Goal: Task Accomplishment & Management: Use online tool/utility

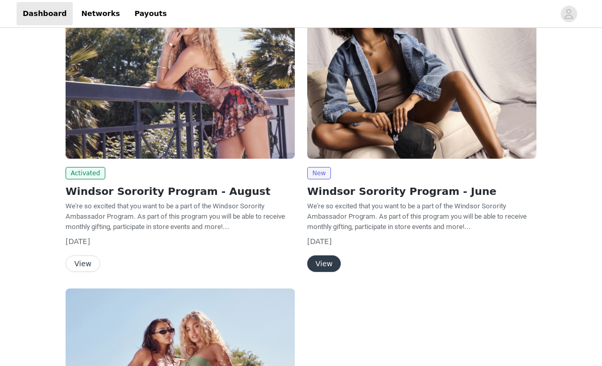
scroll to position [106, 0]
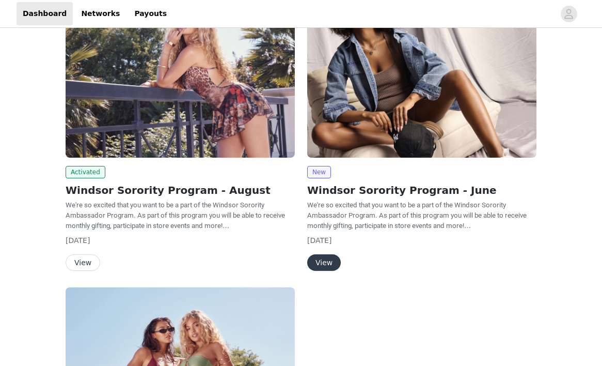
click at [85, 260] on button "View" at bounding box center [83, 262] width 35 height 17
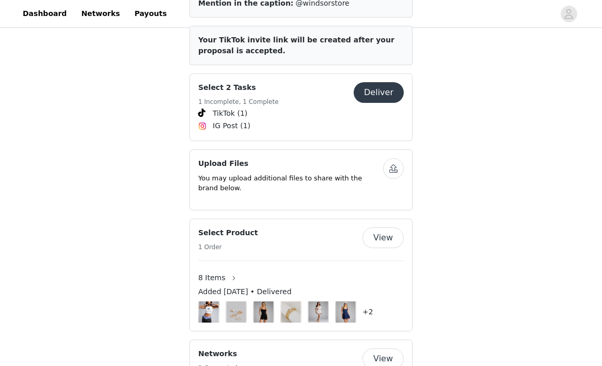
scroll to position [495, 0]
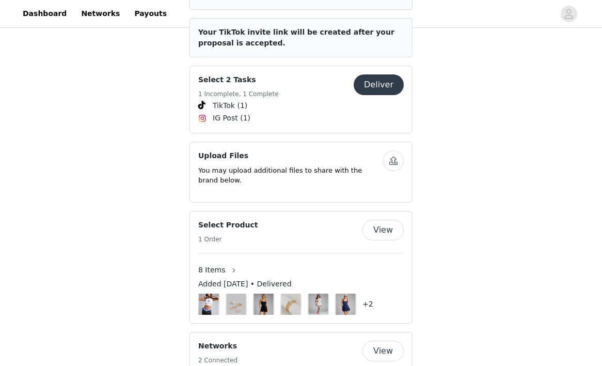
click at [381, 227] on button "View" at bounding box center [383, 230] width 41 height 21
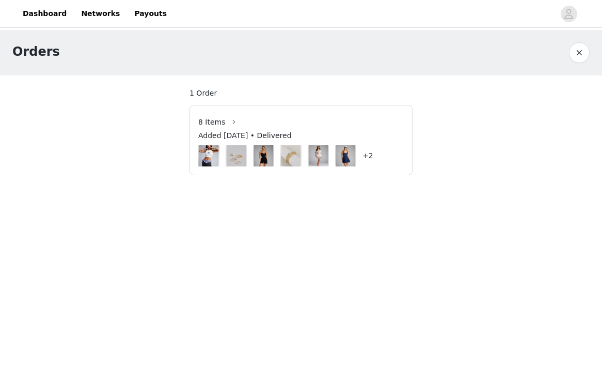
click at [267, 135] on span "Added [DATE] • Delivered" at bounding box center [245, 135] width 94 height 11
click at [222, 126] on span "8 Items" at bounding box center [211, 122] width 27 height 11
click at [235, 123] on button "button" at bounding box center [234, 122] width 17 height 17
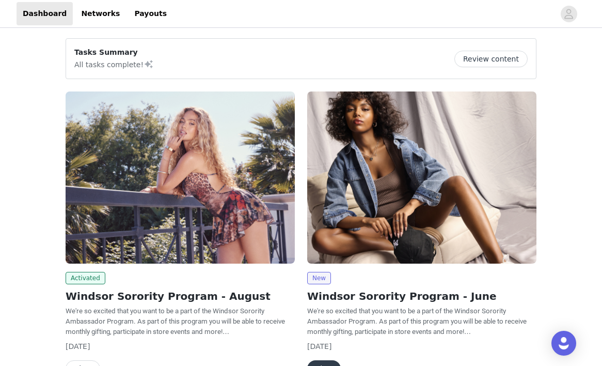
scroll to position [121, 0]
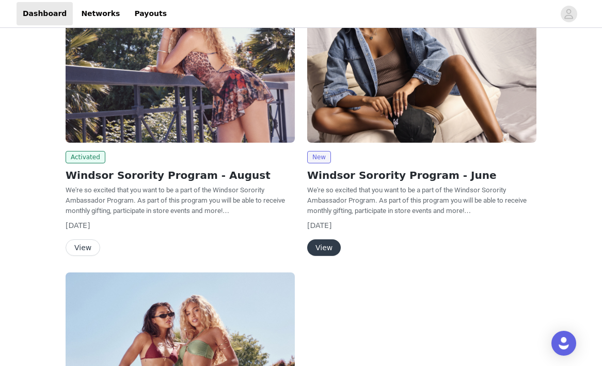
click at [88, 253] on button "View" at bounding box center [83, 247] width 35 height 17
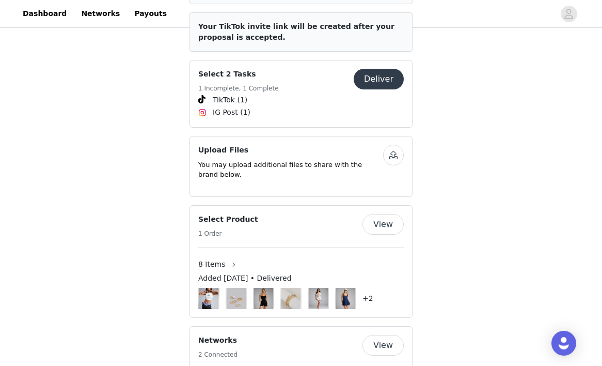
scroll to position [501, 0]
click at [382, 77] on button "Deliver" at bounding box center [379, 78] width 50 height 21
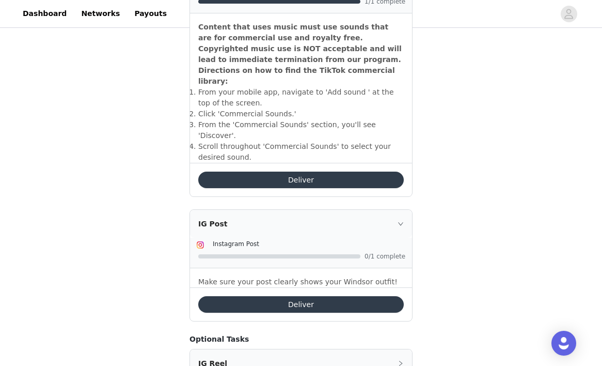
scroll to position [382, 0]
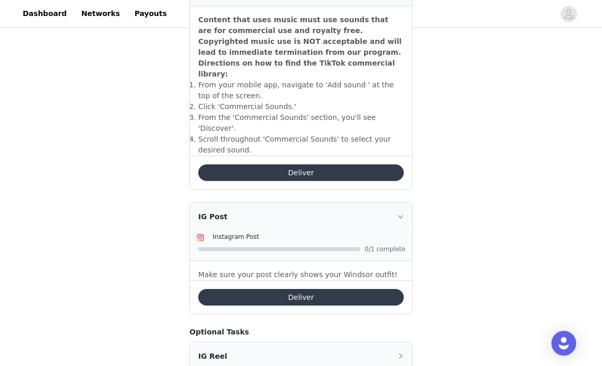
click at [301, 289] on button "Deliver" at bounding box center [301, 297] width 206 height 17
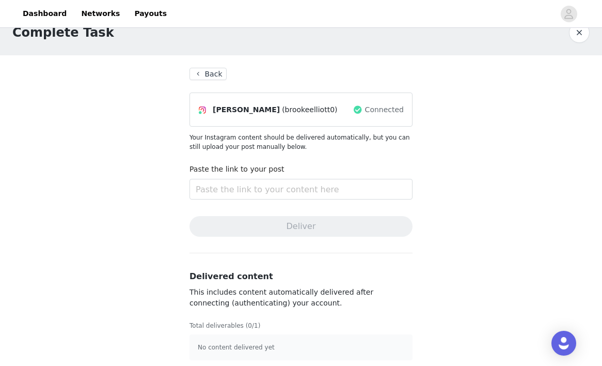
scroll to position [24, 0]
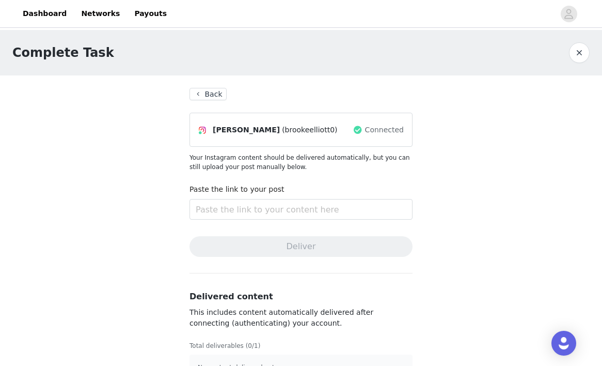
click at [204, 92] on button "Back" at bounding box center [208, 94] width 37 height 12
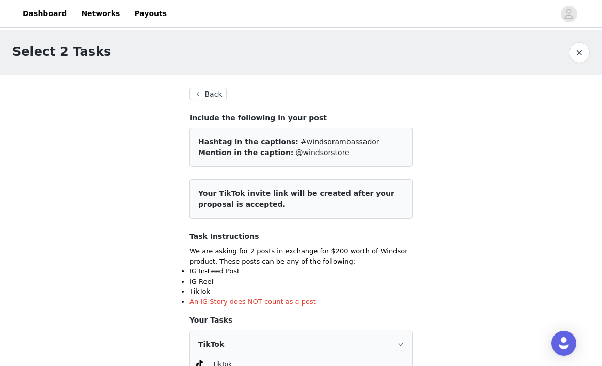
scroll to position [424, 0]
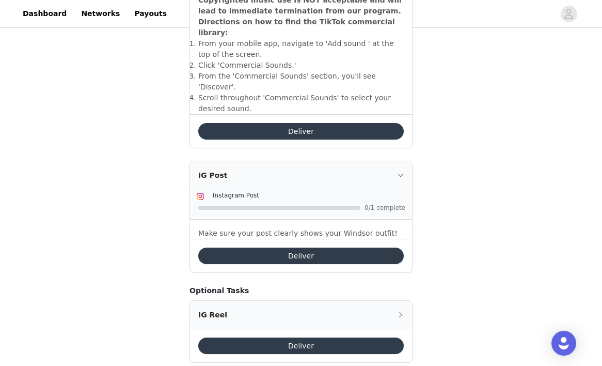
click at [355, 247] on button "Deliver" at bounding box center [301, 255] width 206 height 17
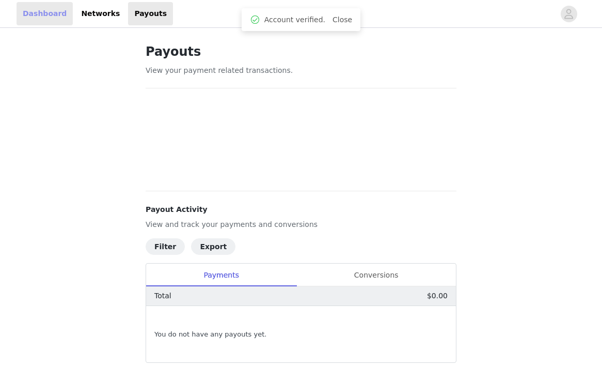
click at [51, 12] on link "Dashboard" at bounding box center [45, 13] width 56 height 23
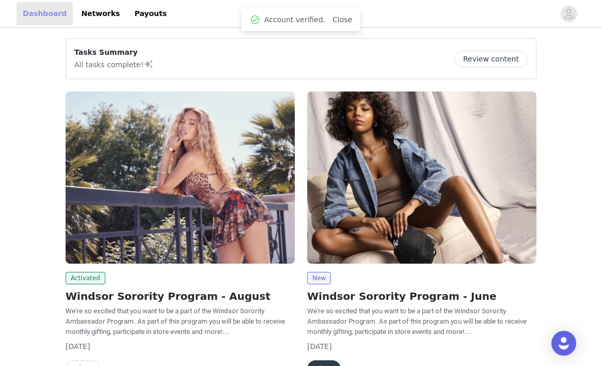
scroll to position [128, 0]
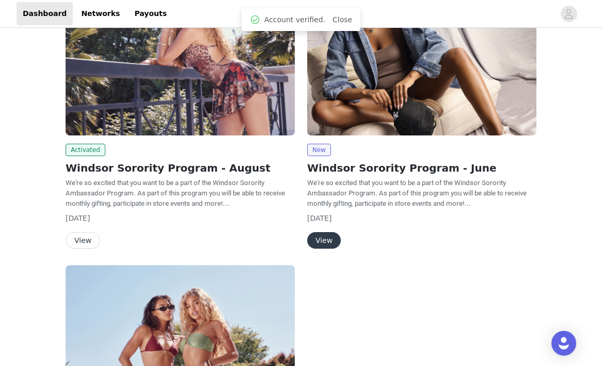
click at [91, 239] on button "View" at bounding box center [83, 240] width 35 height 17
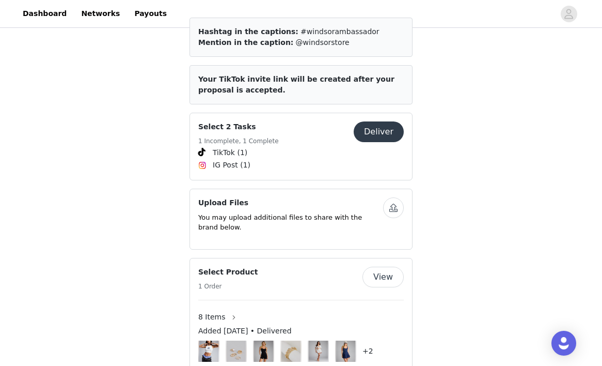
scroll to position [486, 0]
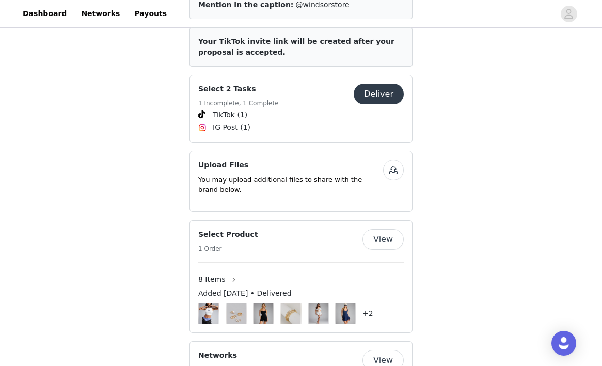
click at [386, 85] on button "Deliver" at bounding box center [379, 94] width 50 height 21
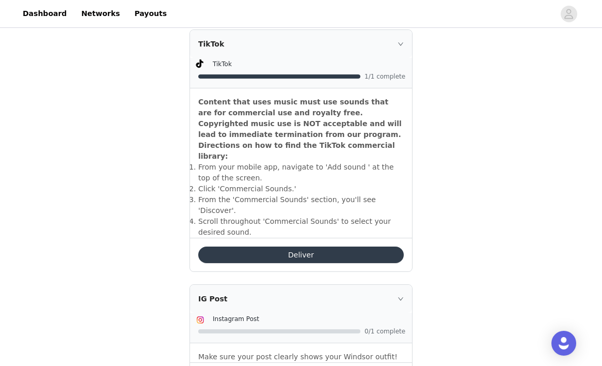
scroll to position [424, 0]
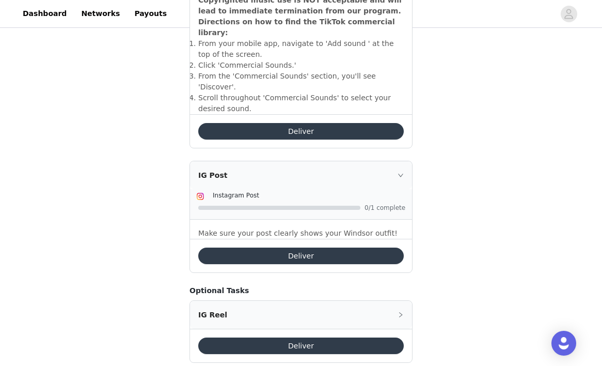
click at [334, 247] on button "Deliver" at bounding box center [301, 255] width 206 height 17
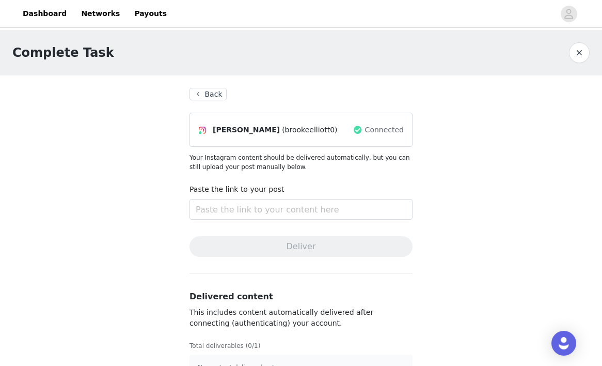
click at [215, 90] on button "Back" at bounding box center [208, 94] width 37 height 12
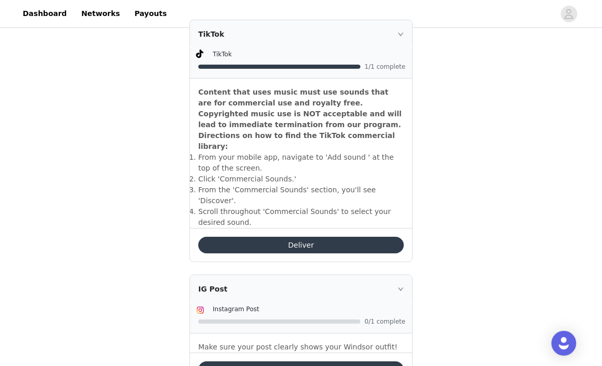
scroll to position [29, 0]
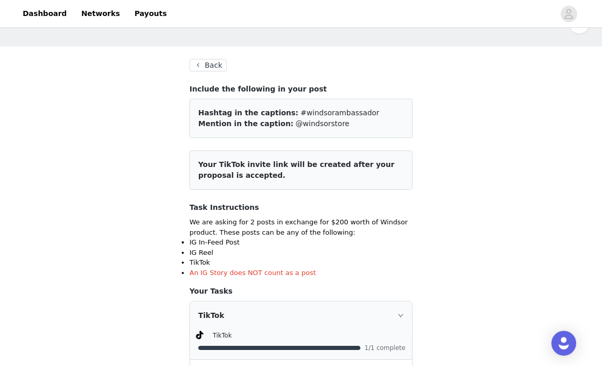
click at [208, 66] on button "Back" at bounding box center [208, 65] width 37 height 12
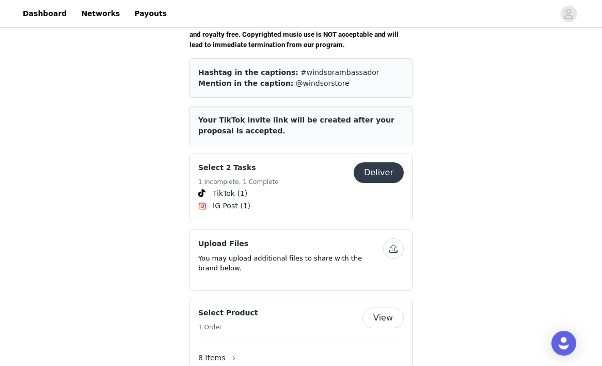
scroll to position [455, 0]
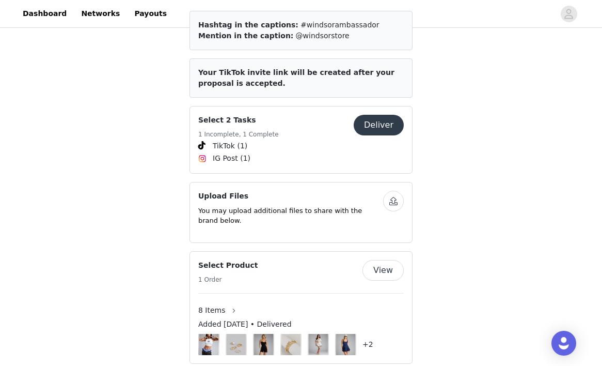
click at [387, 263] on button "View" at bounding box center [383, 270] width 41 height 21
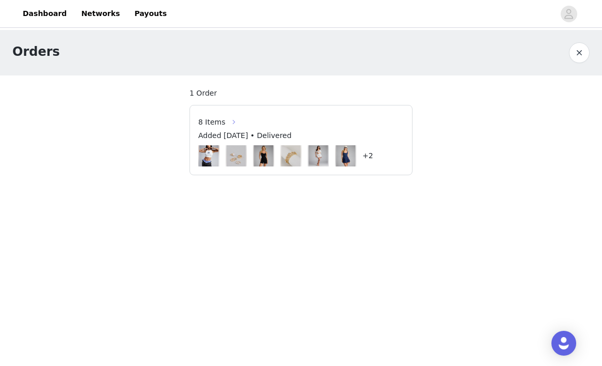
click at [231, 127] on button "button" at bounding box center [234, 122] width 17 height 17
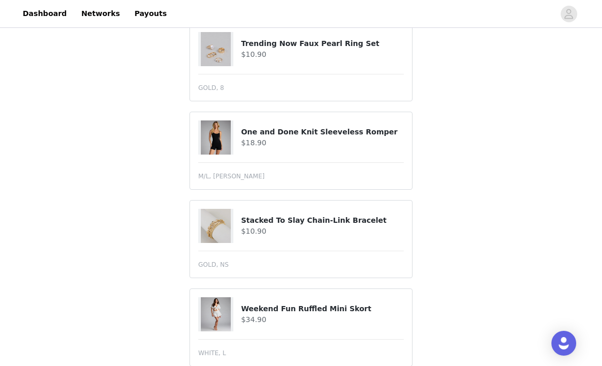
scroll to position [230, 0]
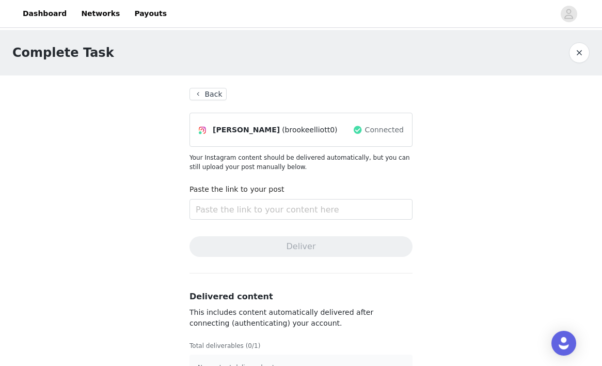
click at [206, 91] on button "Back" at bounding box center [208, 94] width 37 height 12
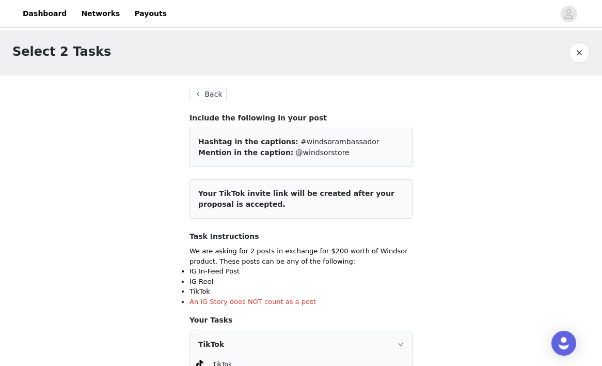
click at [207, 93] on button "Back" at bounding box center [208, 94] width 37 height 12
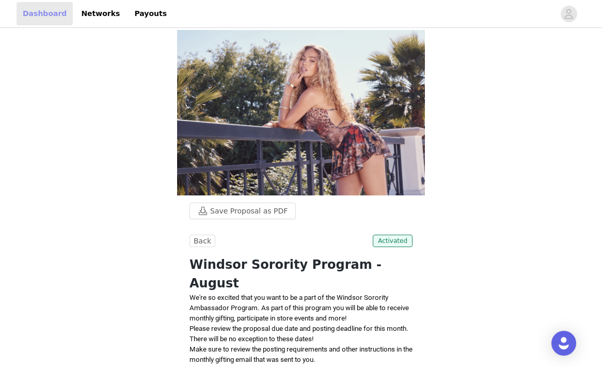
click at [48, 11] on link "Dashboard" at bounding box center [45, 13] width 56 height 23
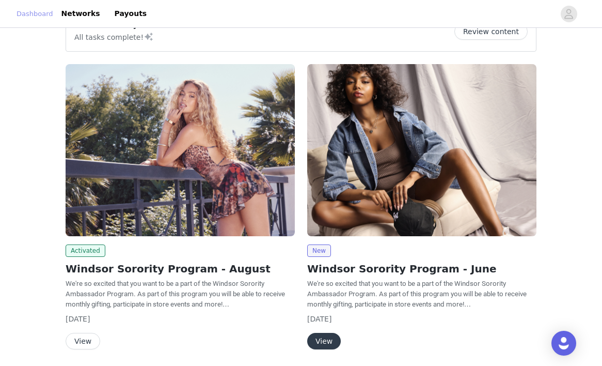
scroll to position [29, 0]
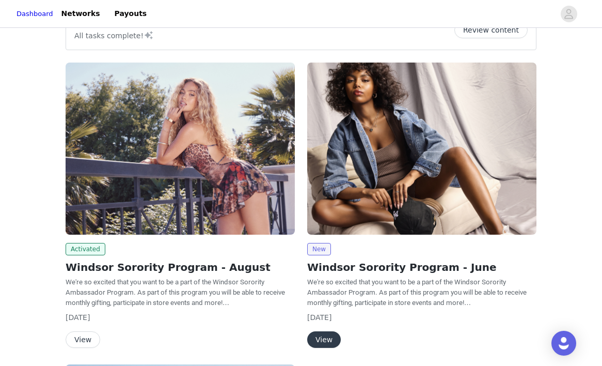
click at [88, 331] on div "Activated Windsor Sorority Program - August We're so excited that you want to b…" at bounding box center [180, 295] width 229 height 105
click at [89, 336] on button "View" at bounding box center [83, 339] width 35 height 17
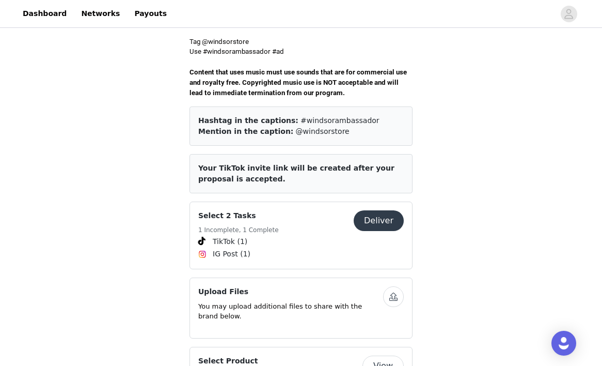
scroll to position [425, 0]
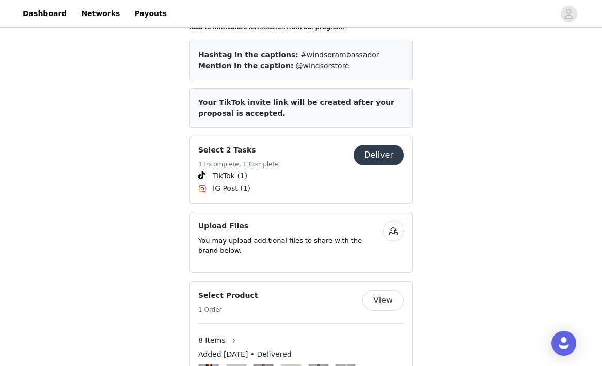
click at [374, 145] on button "Deliver" at bounding box center [379, 155] width 50 height 21
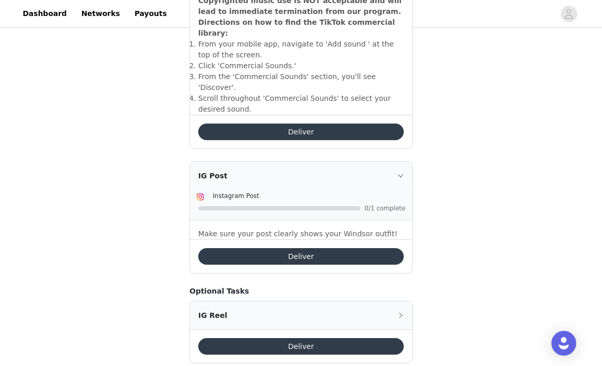
scroll to position [424, 0]
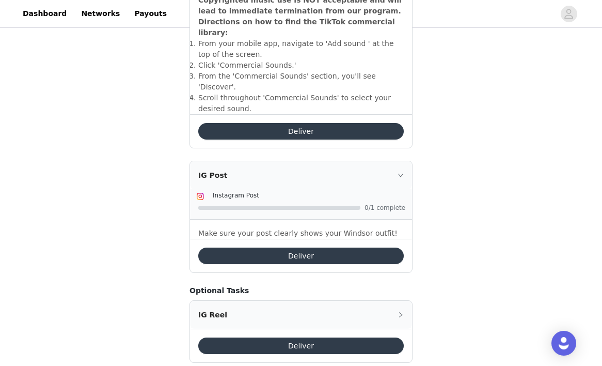
click at [321, 247] on button "Deliver" at bounding box center [301, 255] width 206 height 17
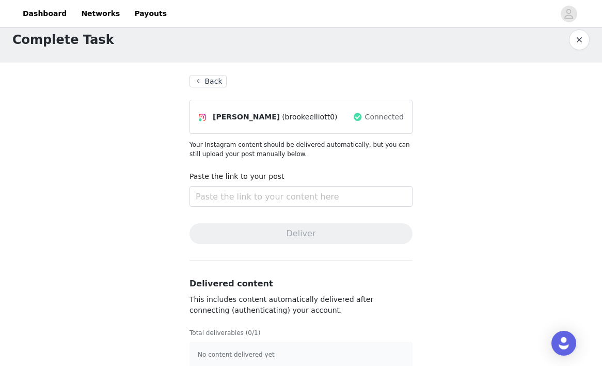
scroll to position [27, 0]
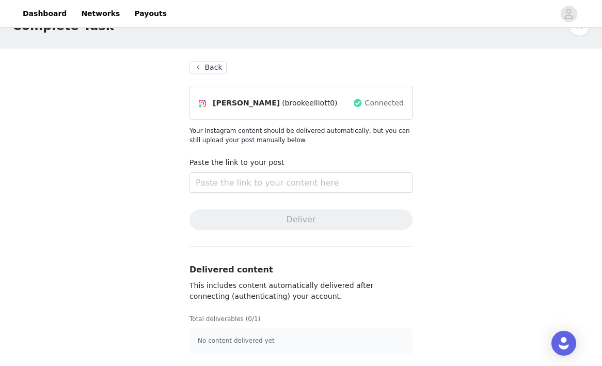
click at [260, 340] on p "No content delivered yet" at bounding box center [301, 340] width 207 height 9
click at [265, 184] on input "text" at bounding box center [301, 182] width 223 height 21
paste input "[URL][DOMAIN_NAME]"
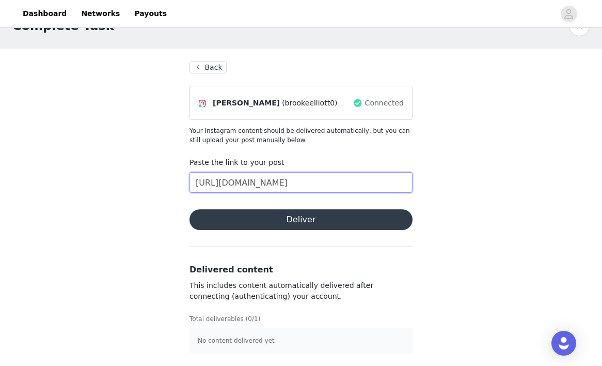
scroll to position [0, 185]
type input "[URL][DOMAIN_NAME]"
click at [299, 206] on section "Back [PERSON_NAME] (brookeelliott0) Connected Your Instagram content should be …" at bounding box center [301, 207] width 248 height 317
click at [299, 217] on button "Deliver" at bounding box center [301, 219] width 223 height 21
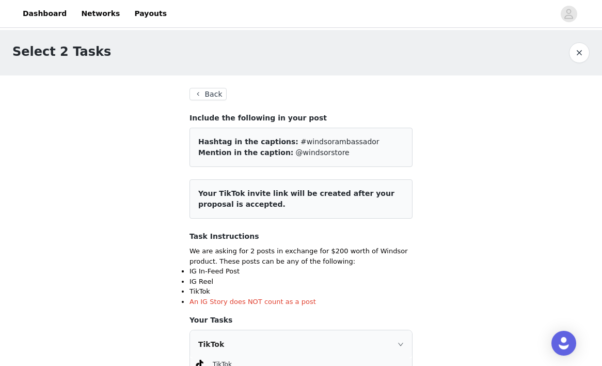
click at [209, 89] on button "Back" at bounding box center [208, 94] width 37 height 12
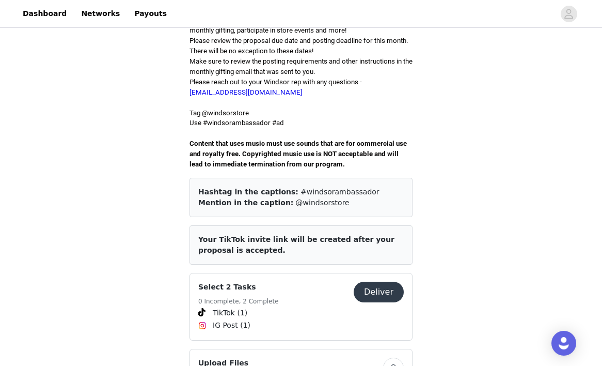
scroll to position [288, 0]
